Goal: Entertainment & Leisure: Consume media (video, audio)

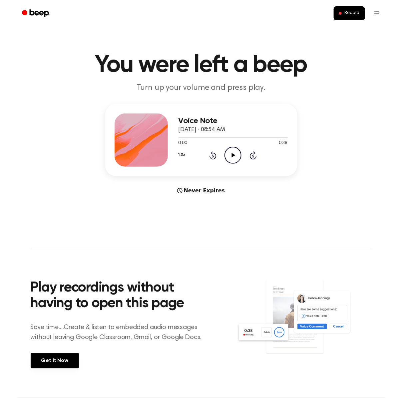
click at [228, 158] on icon "Play Audio" at bounding box center [233, 155] width 17 height 17
click at [233, 156] on icon at bounding box center [234, 155] width 4 height 4
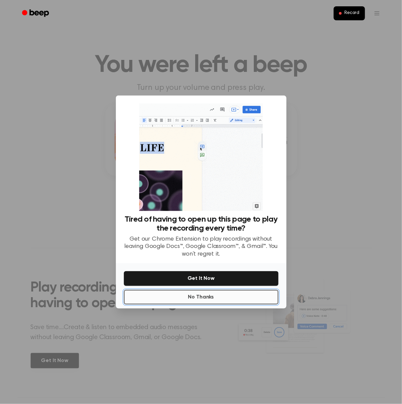
click at [209, 294] on button "No Thanks" at bounding box center [201, 297] width 155 height 15
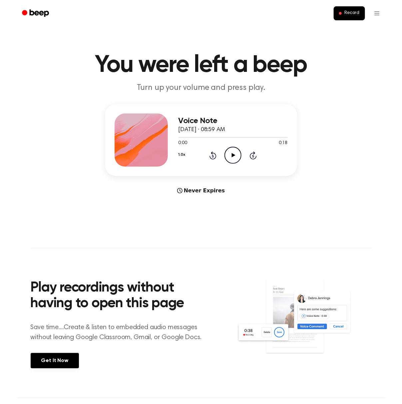
click at [230, 152] on icon "Play Audio" at bounding box center [233, 155] width 17 height 17
click at [237, 157] on icon "Play Audio" at bounding box center [233, 155] width 17 height 17
